Goal: Information Seeking & Learning: Learn about a topic

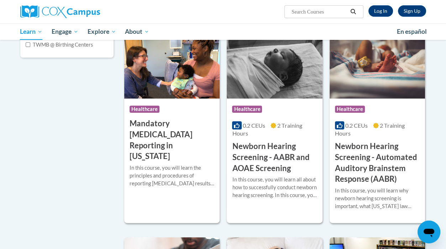
scroll to position [142, 0]
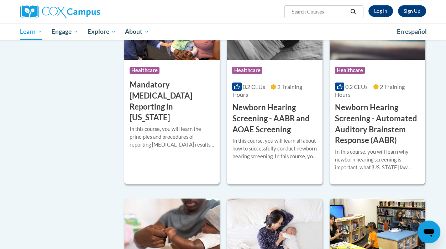
click at [148, 98] on h3 "Mandatory [MEDICAL_DATA] Reporting in [US_STATE]" at bounding box center [172, 101] width 85 height 44
